Goal: Task Accomplishment & Management: Complete application form

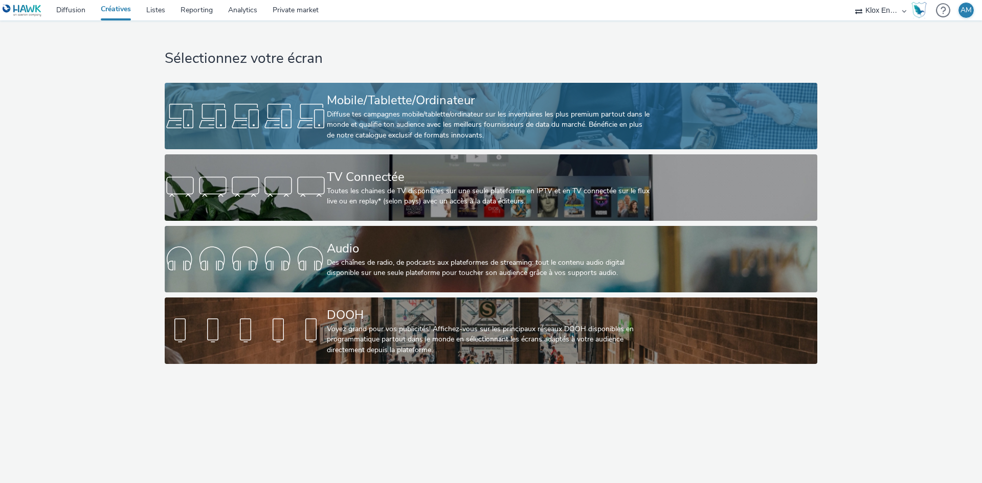
click at [362, 116] on div "Diffuse tes campagnes mobile/tablette/ordinateur sur les inventaires les plus p…" at bounding box center [489, 124] width 324 height 31
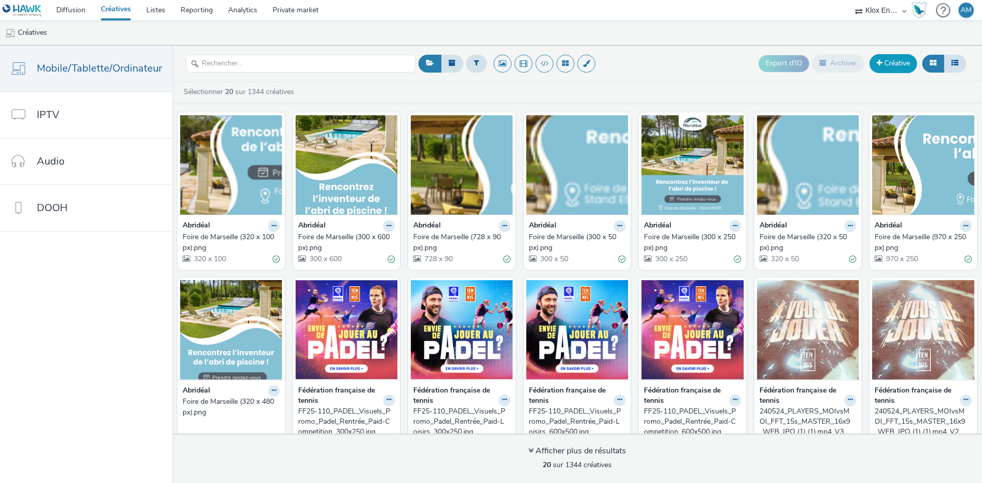
click at [892, 62] on link "Créative" at bounding box center [893, 63] width 48 height 18
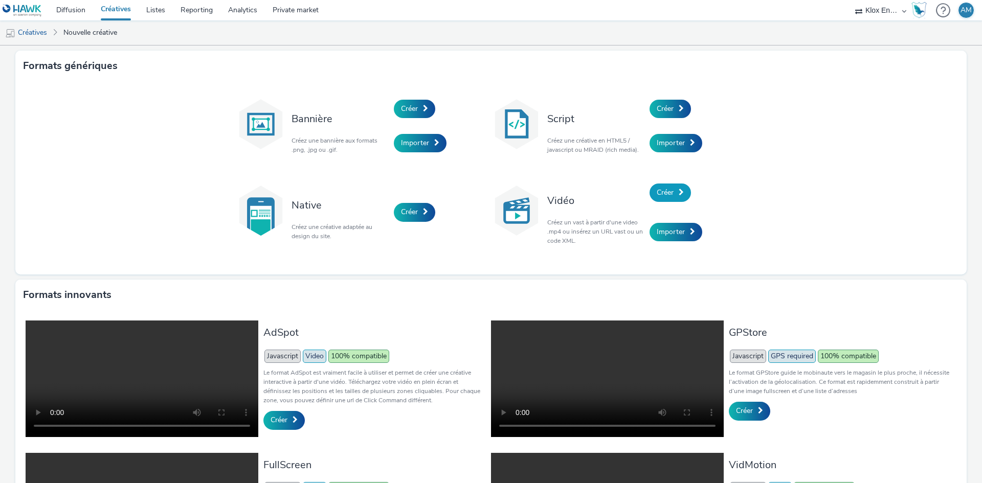
click at [672, 191] on link "Créer" at bounding box center [669, 193] width 41 height 18
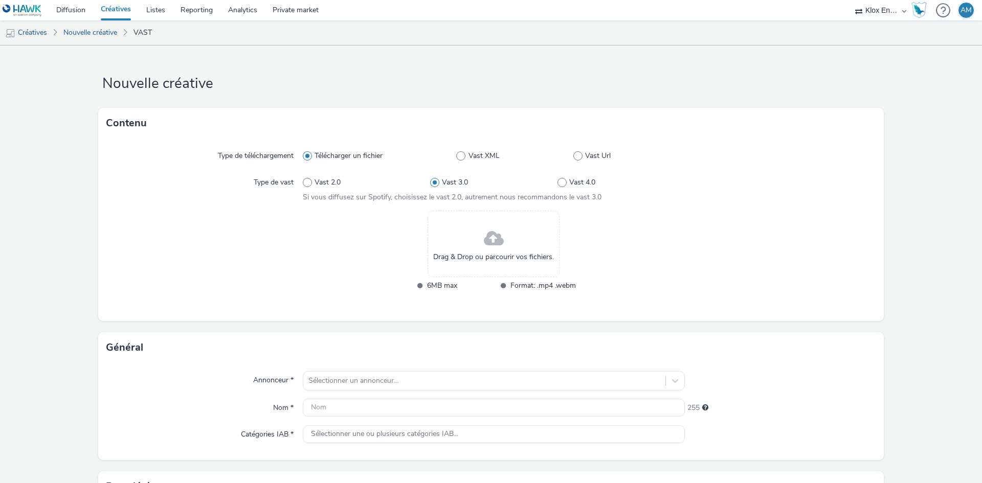
click at [490, 238] on span at bounding box center [494, 239] width 20 height 27
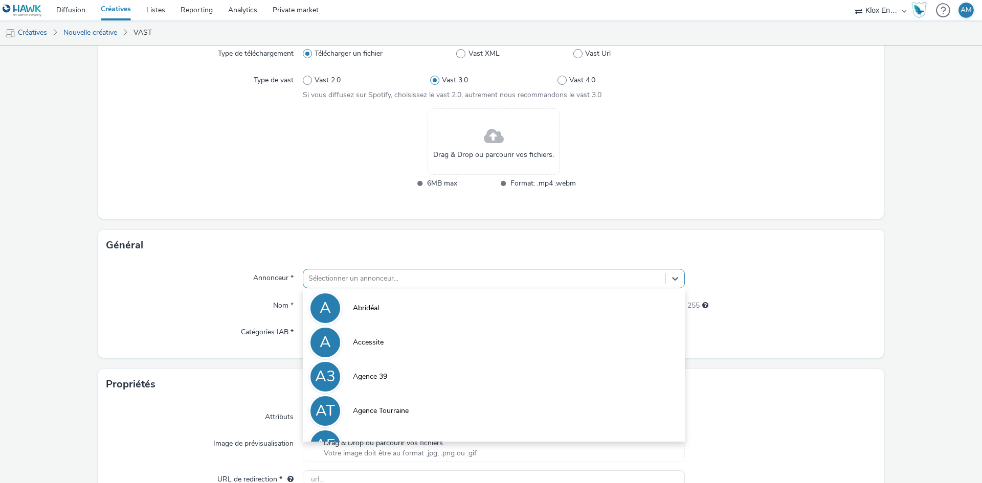
click at [381, 279] on div "Sélectionner un annonceur..." at bounding box center [494, 278] width 382 height 19
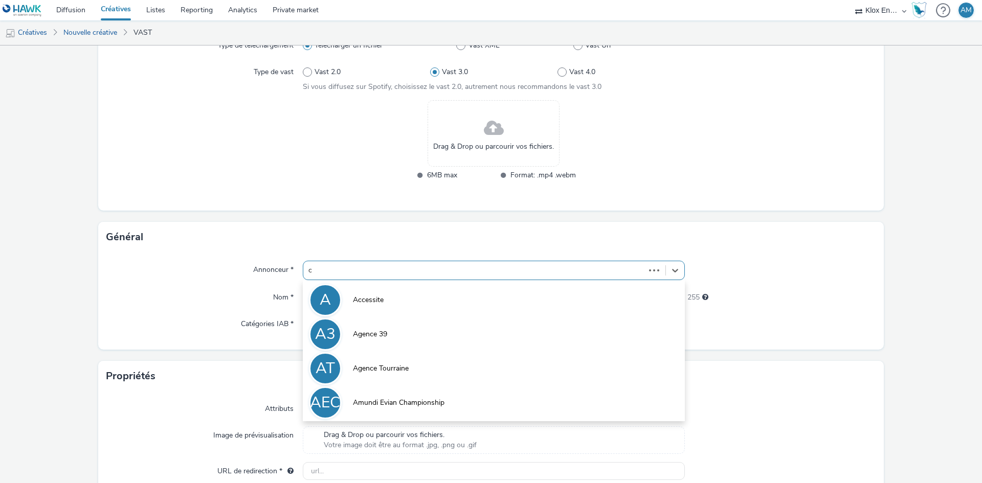
type input "co"
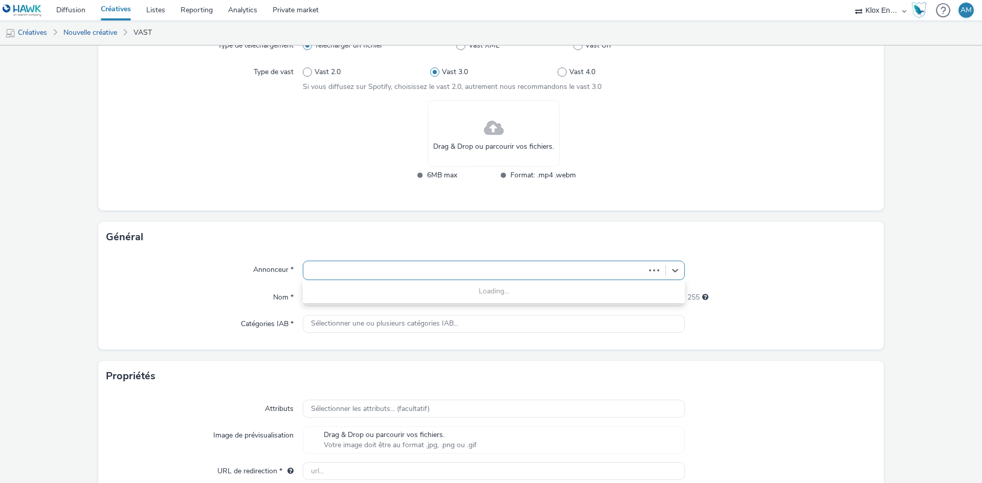
click at [380, 269] on div at bounding box center [473, 270] width 331 height 12
click at [670, 269] on icon at bounding box center [675, 270] width 10 height 10
type input "coru"
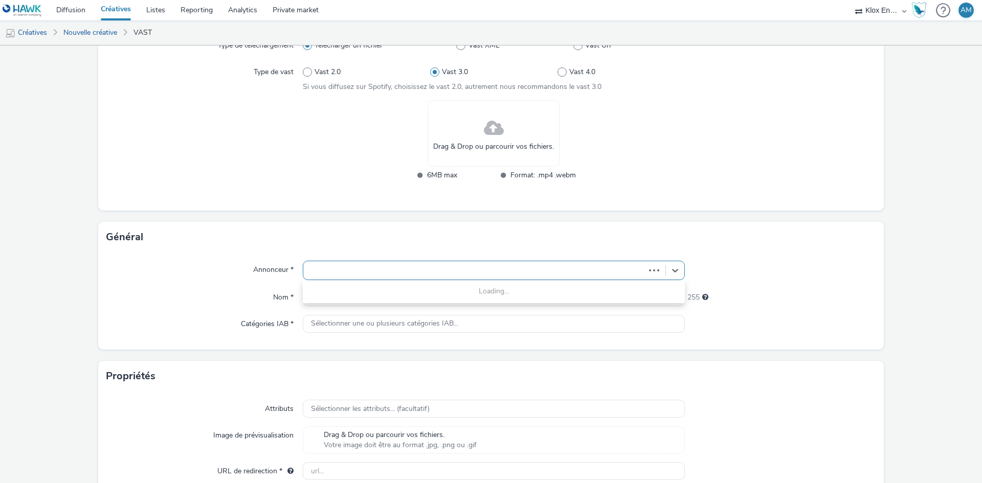
click at [505, 132] on div "Drag & Drop ou parcourir vos fichiers." at bounding box center [493, 133] width 132 height 66
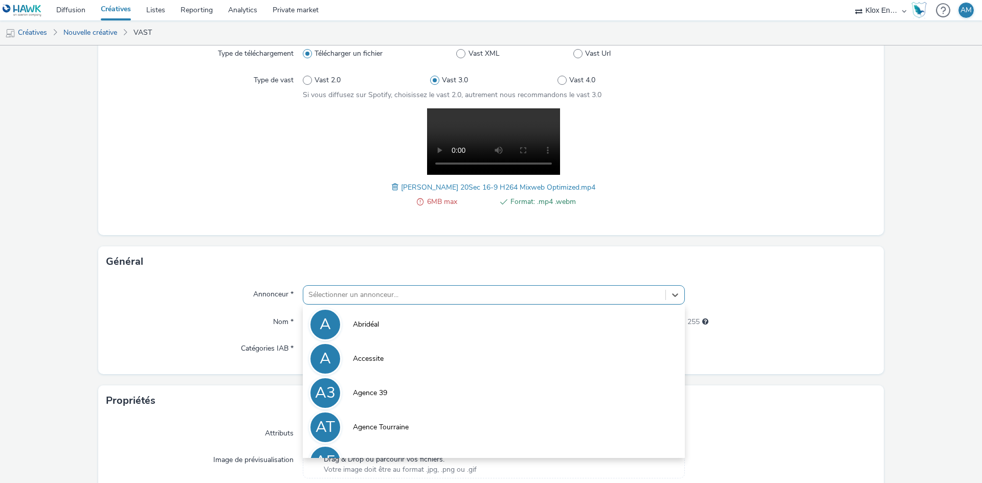
scroll to position [127, 0]
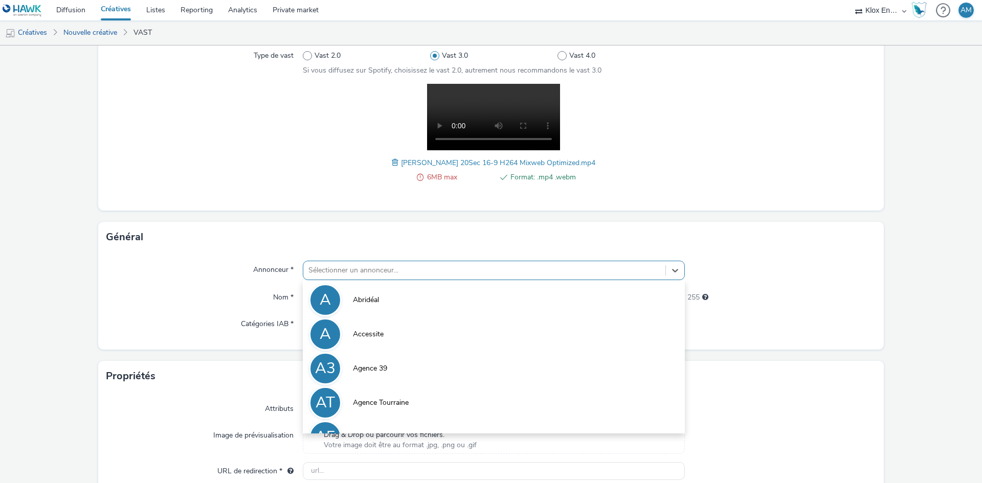
click at [329, 280] on div "option Abridéal focused, 1 of 10. 10 results available. Use Up and Down to choo…" at bounding box center [494, 270] width 382 height 19
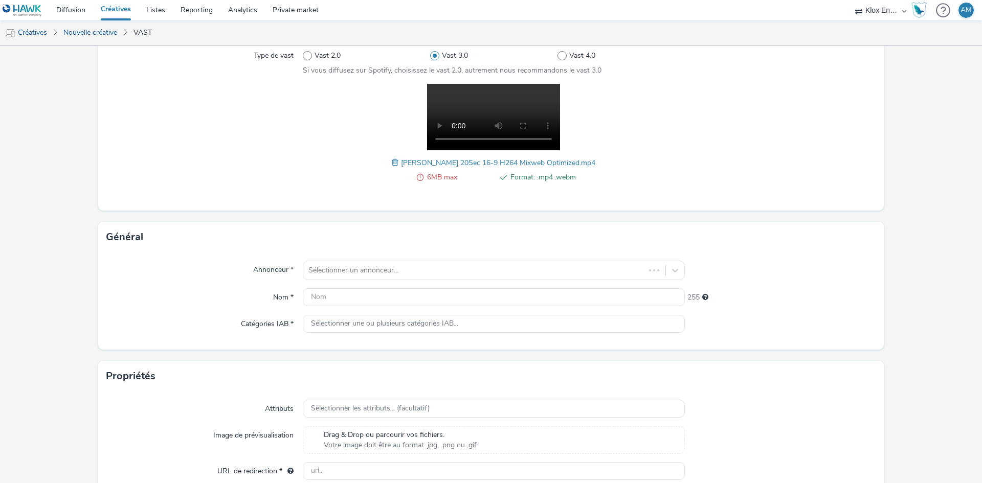
click at [195, 240] on div "Général" at bounding box center [490, 237] width 785 height 31
click at [373, 304] on input "text" at bounding box center [494, 297] width 382 height 18
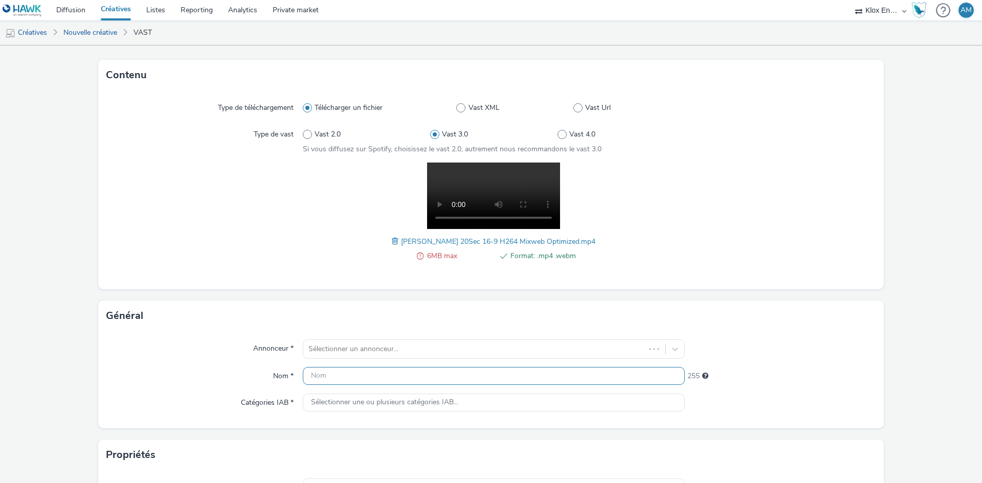
scroll to position [179, 0]
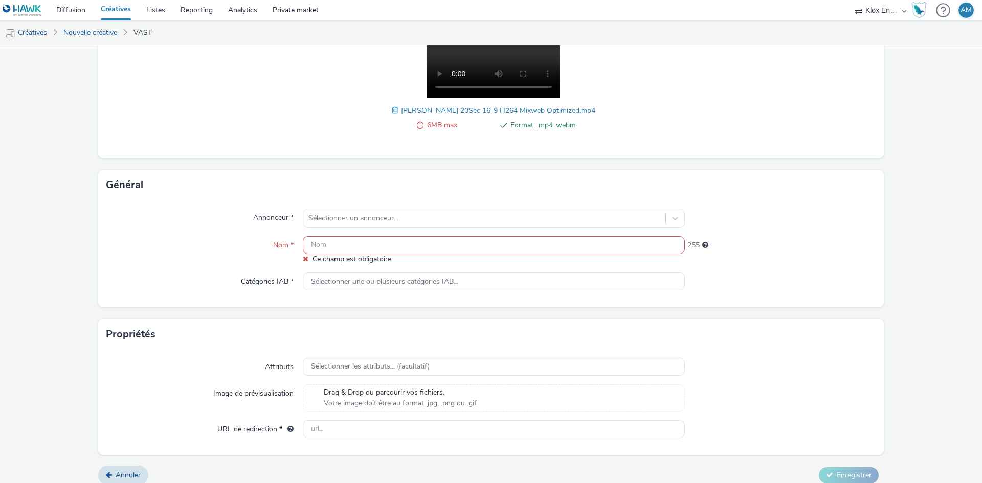
click at [195, 262] on div "Nom *" at bounding box center [204, 250] width 196 height 28
click at [359, 247] on input "text" at bounding box center [494, 245] width 382 height 18
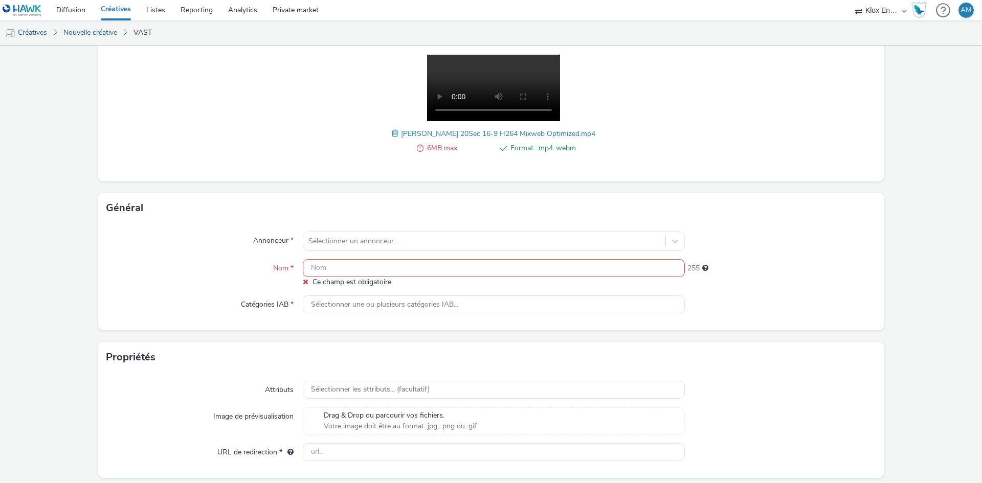
scroll to position [189, 0]
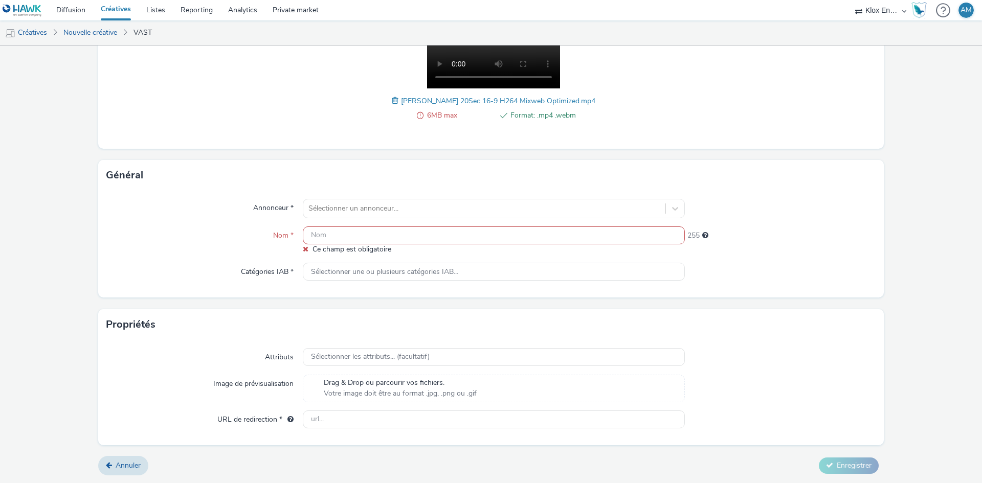
click at [236, 308] on form "Nouvelle créative Contenu Type de téléchargement Télécharger un fichier Vast XM…" at bounding box center [491, 170] width 982 height 626
click at [354, 203] on div at bounding box center [484, 208] width 352 height 12
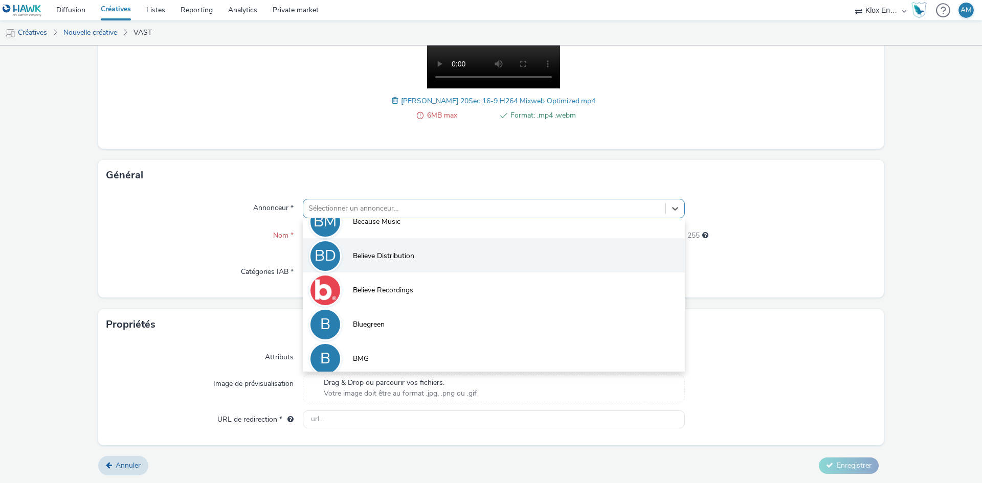
scroll to position [536, 0]
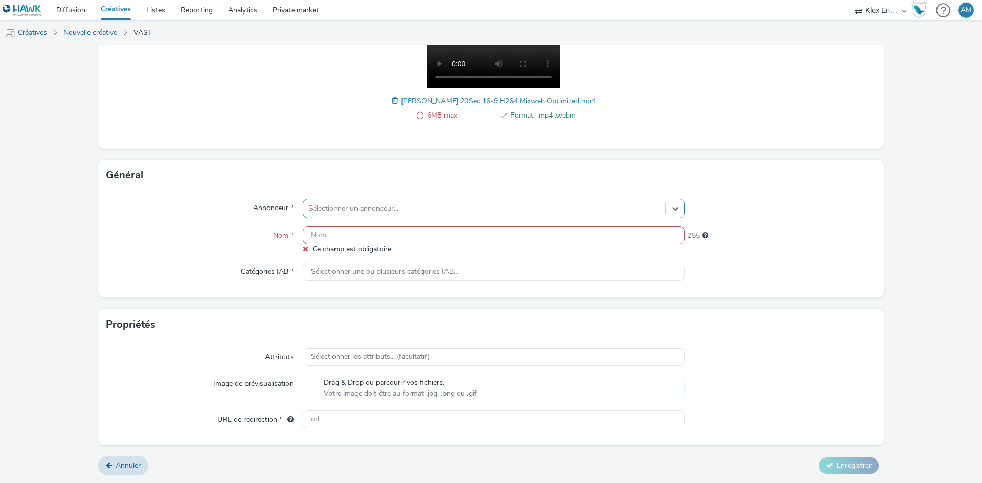
click at [360, 204] on div at bounding box center [484, 208] width 352 height 12
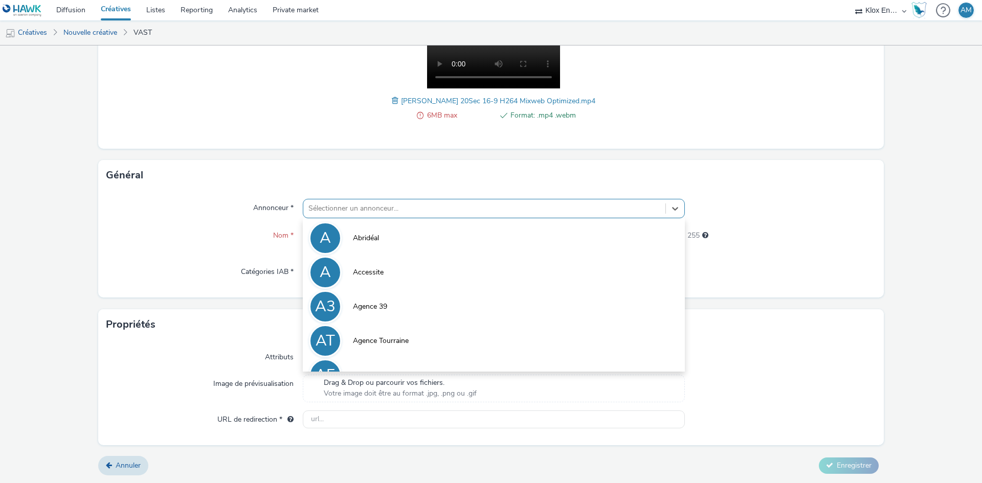
click at [359, 206] on div at bounding box center [484, 208] width 352 height 12
type input "co"
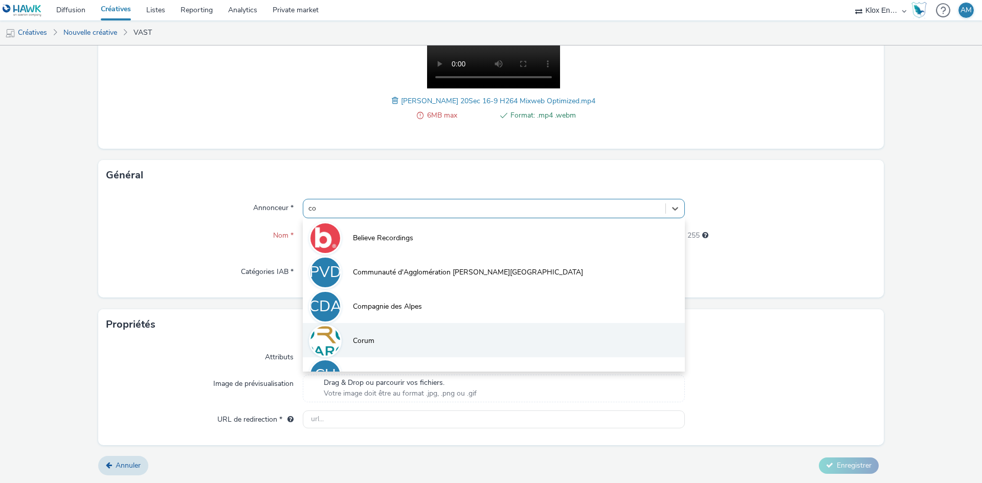
click at [369, 337] on span "Corum" at bounding box center [363, 341] width 21 height 10
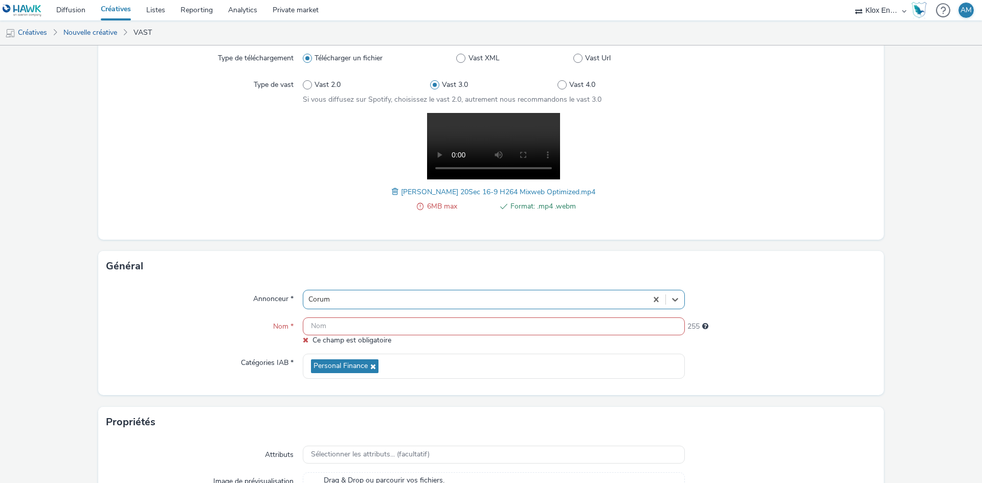
scroll to position [102, 0]
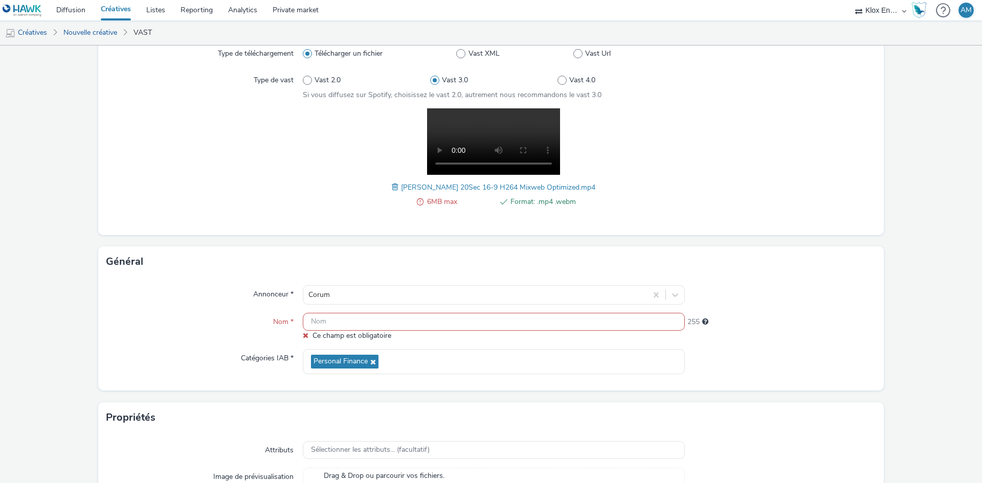
click at [241, 289] on div "Annonceur *" at bounding box center [204, 294] width 196 height 19
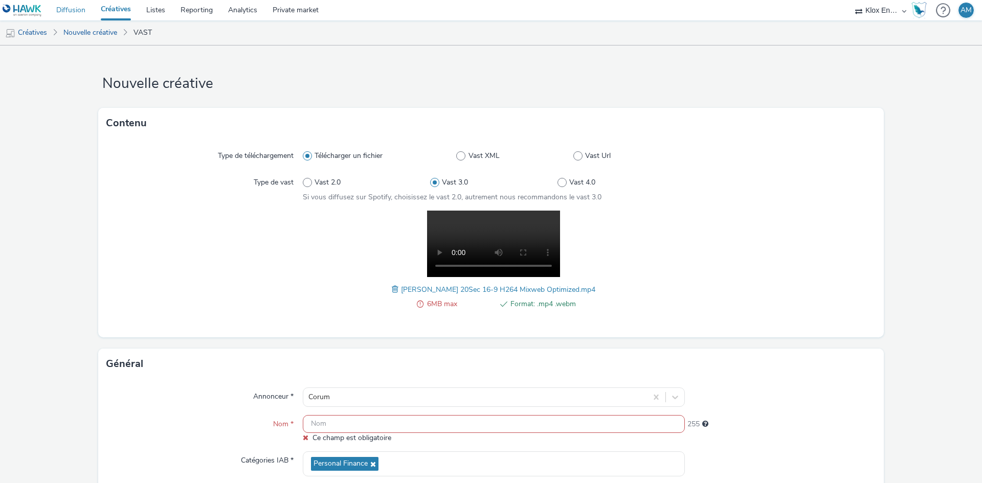
click at [80, 13] on link "Diffusion" at bounding box center [71, 10] width 44 height 20
